Goal: Check status: Check status

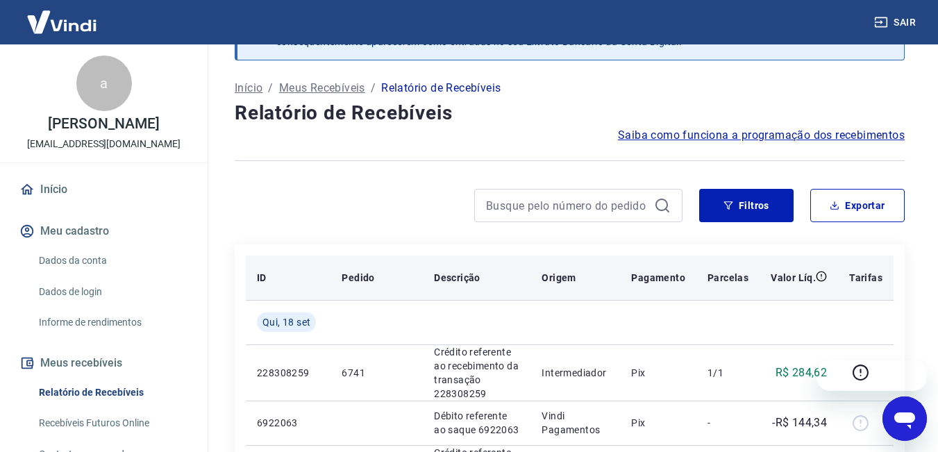
scroll to position [69, 0]
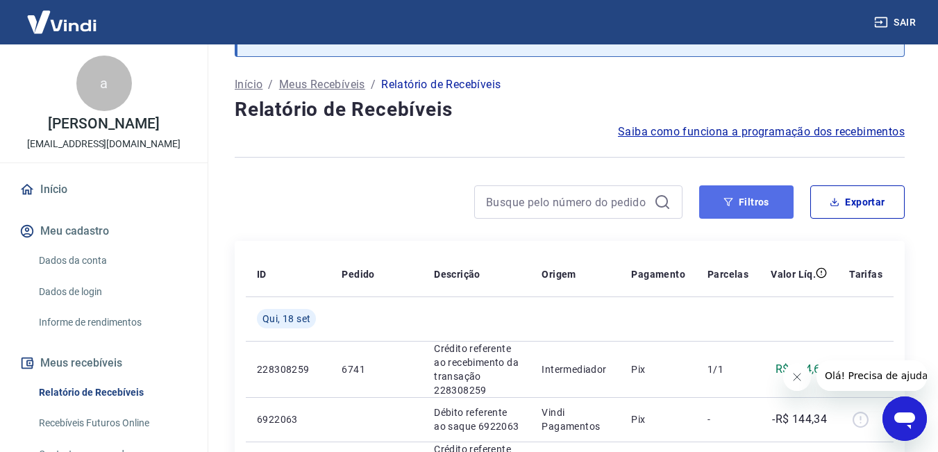
click at [760, 205] on button "Filtros" at bounding box center [746, 201] width 94 height 33
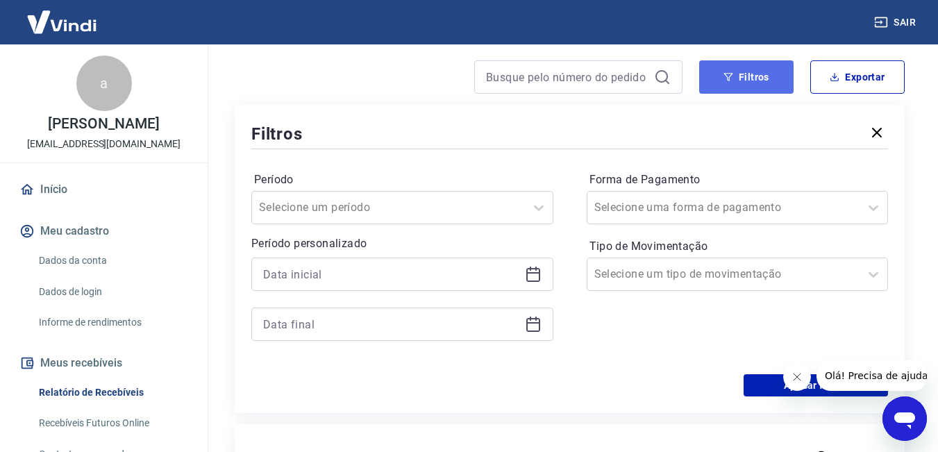
scroll to position [208, 0]
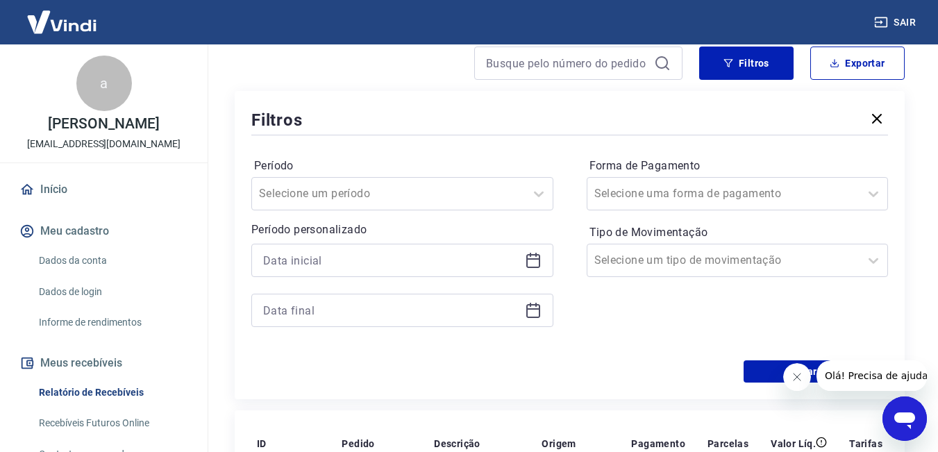
click at [536, 263] on icon at bounding box center [533, 260] width 17 height 17
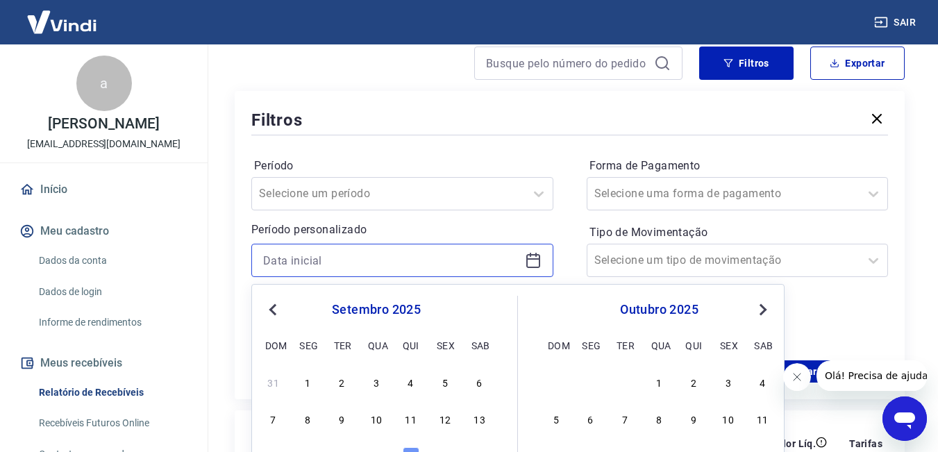
scroll to position [278, 0]
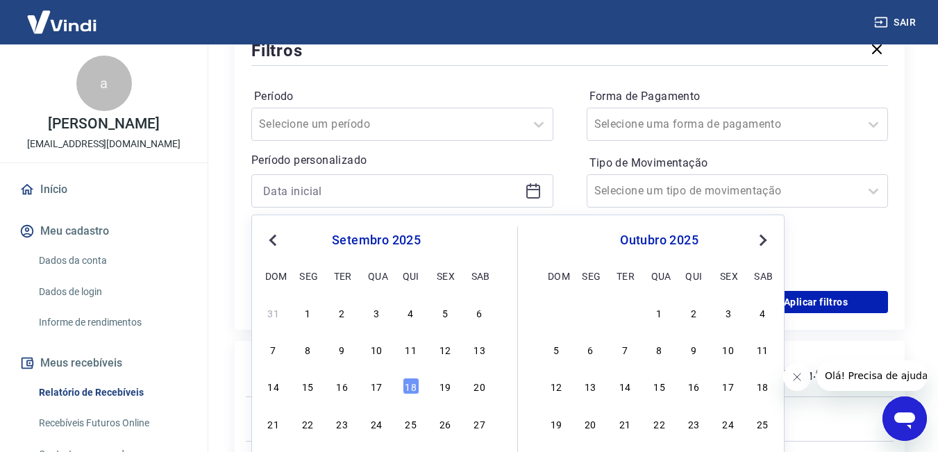
click at [274, 246] on span "Previous Month" at bounding box center [274, 240] width 0 height 16
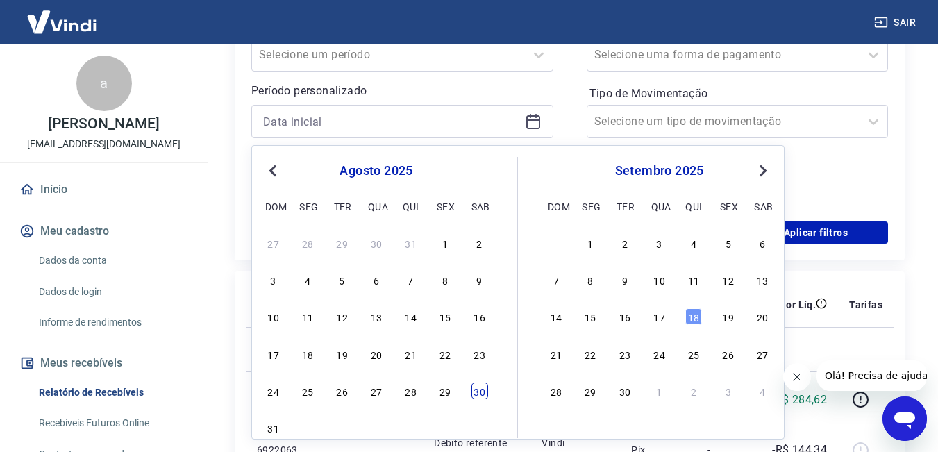
click at [488, 396] on div "30" at bounding box center [480, 391] width 17 height 17
type input "[DATE]"
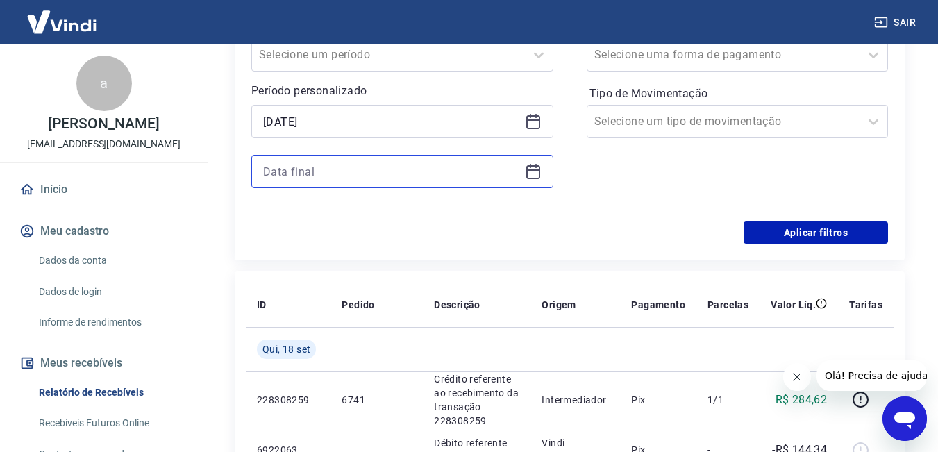
click at [377, 169] on input at bounding box center [391, 171] width 256 height 21
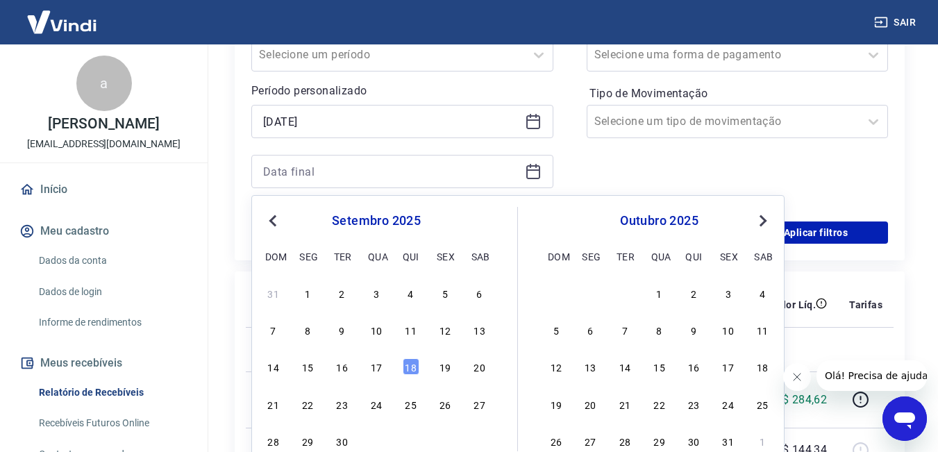
click at [274, 219] on span "Previous Month" at bounding box center [274, 221] width 0 height 16
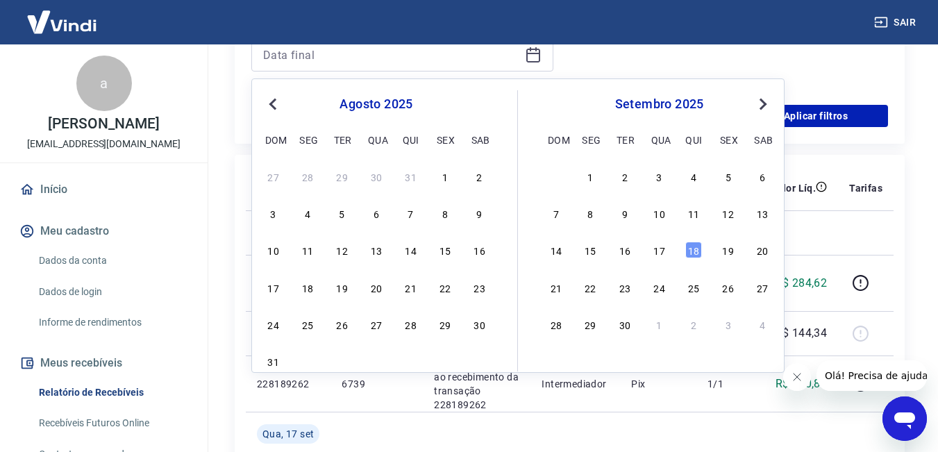
scroll to position [556, 0]
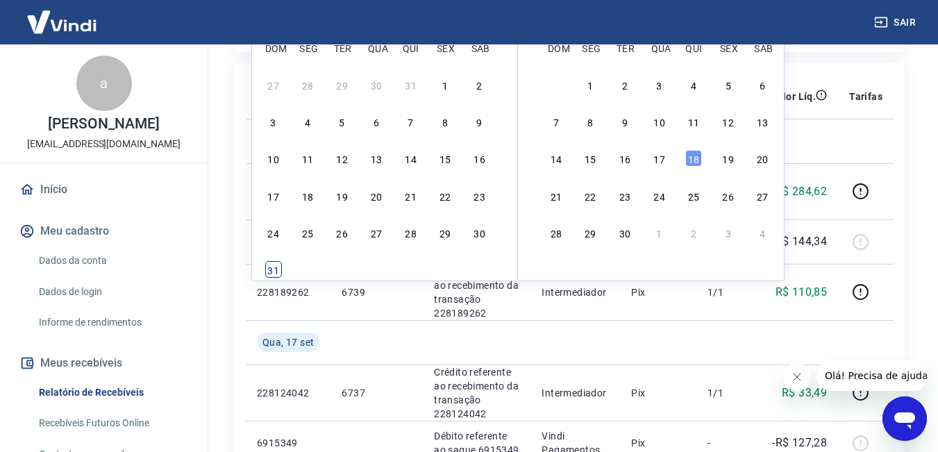
click at [276, 272] on div "31" at bounding box center [273, 269] width 17 height 17
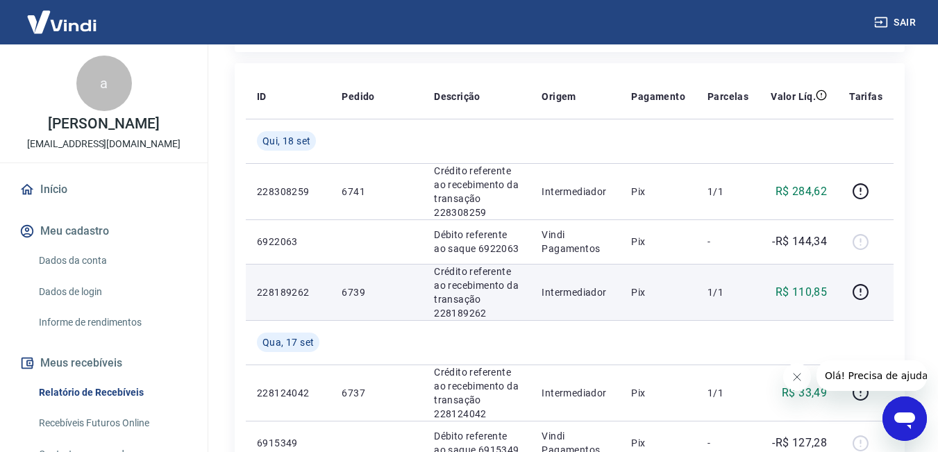
type input "[DATE]"
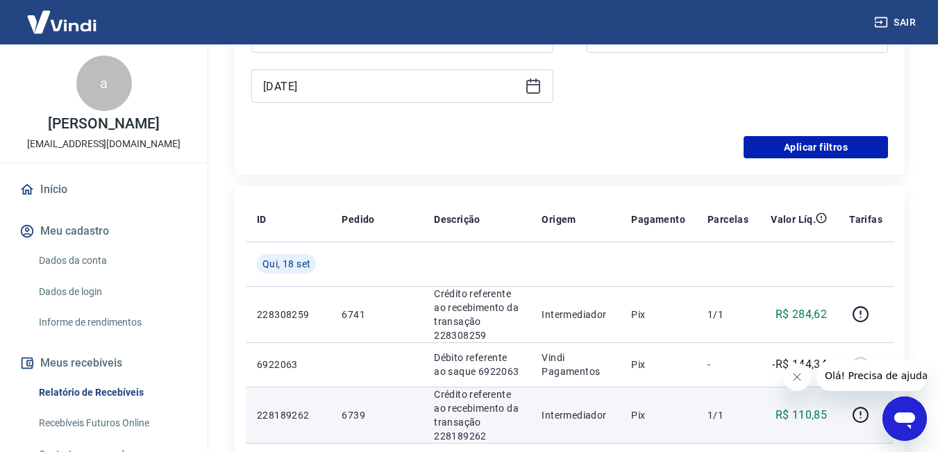
scroll to position [417, 0]
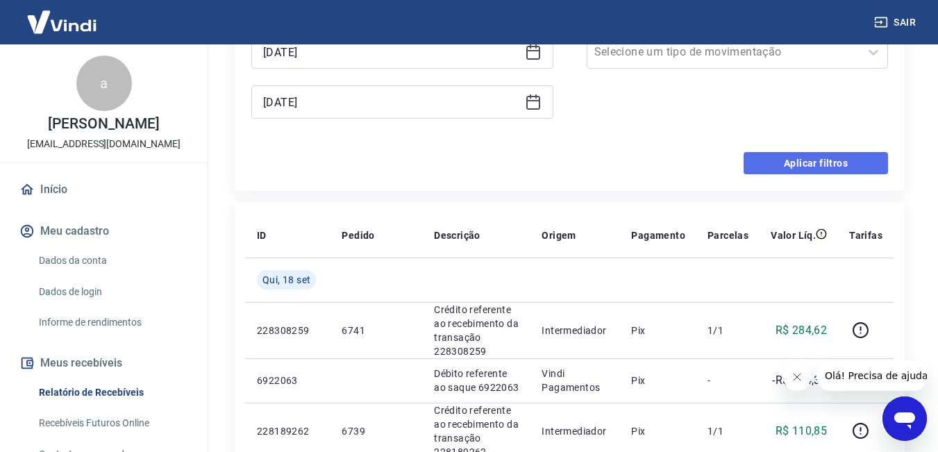
click at [779, 164] on button "Aplicar filtros" at bounding box center [816, 163] width 144 height 22
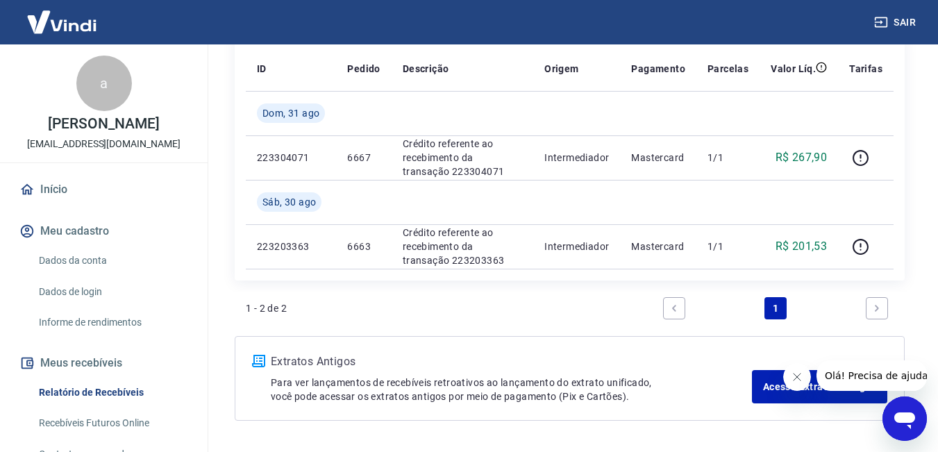
scroll to position [251, 0]
